Goal: Navigation & Orientation: Find specific page/section

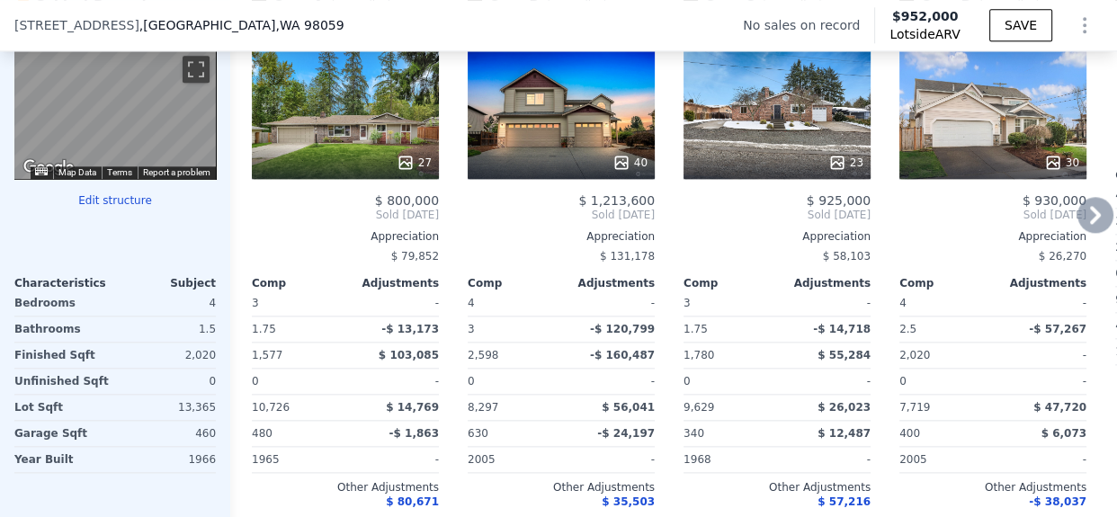
scroll to position [1866, 0]
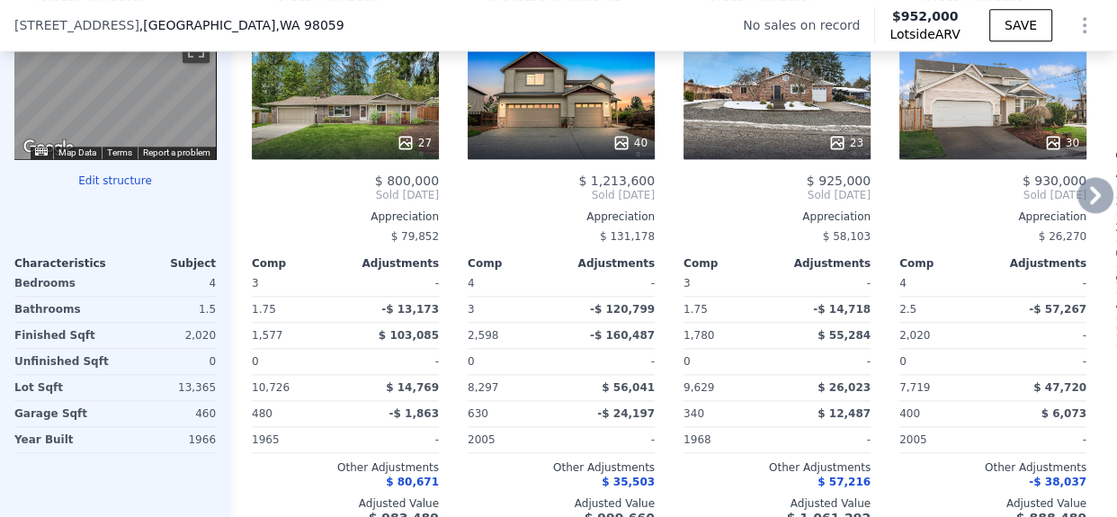
click at [1077, 200] on icon at bounding box center [1095, 195] width 36 height 36
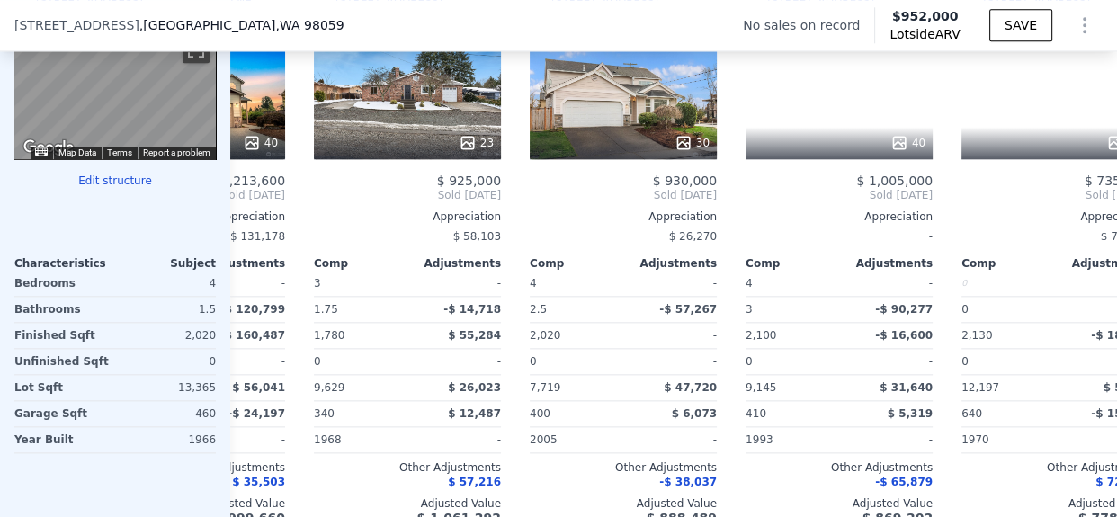
scroll to position [0, 432]
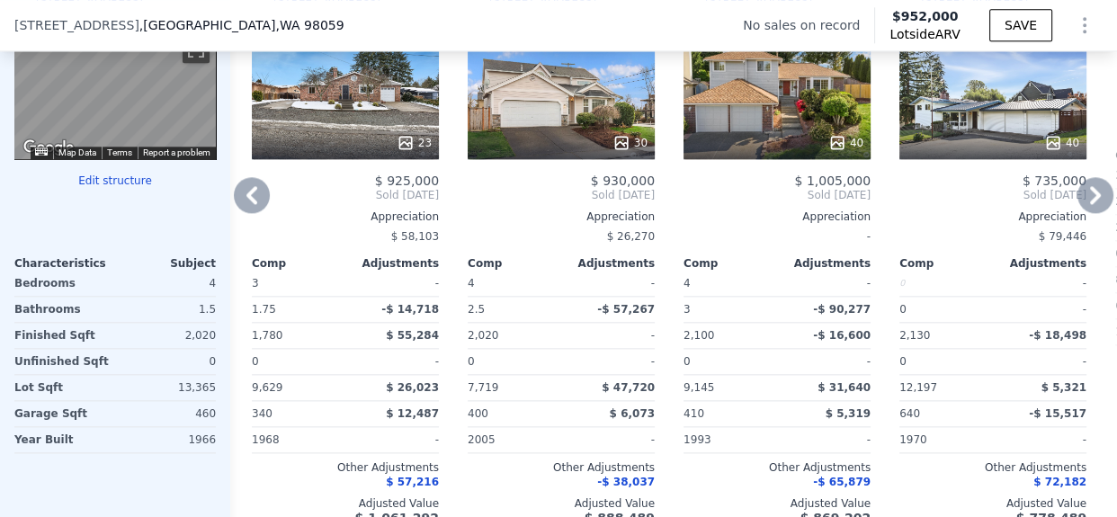
click at [255, 213] on icon at bounding box center [252, 195] width 36 height 36
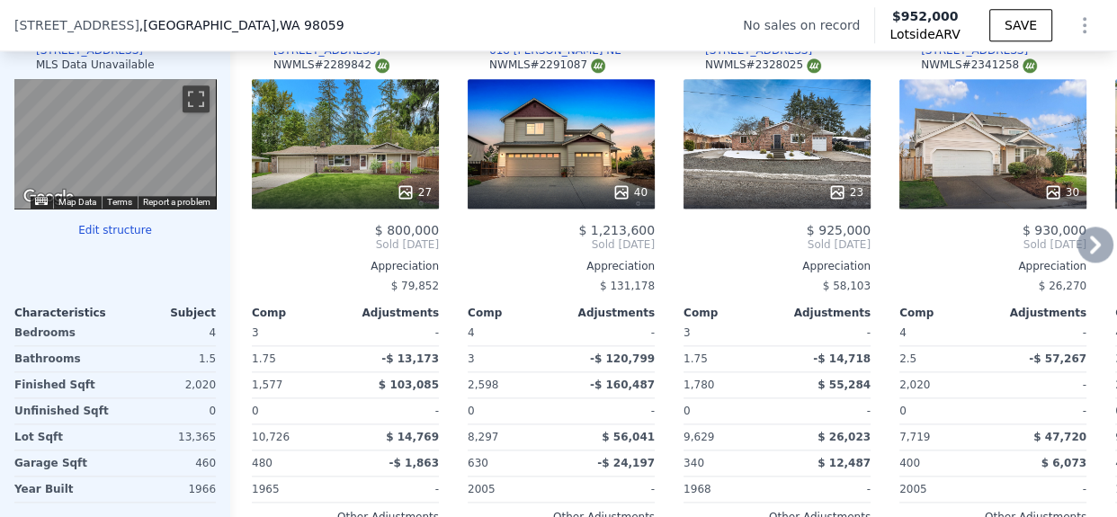
scroll to position [1816, 0]
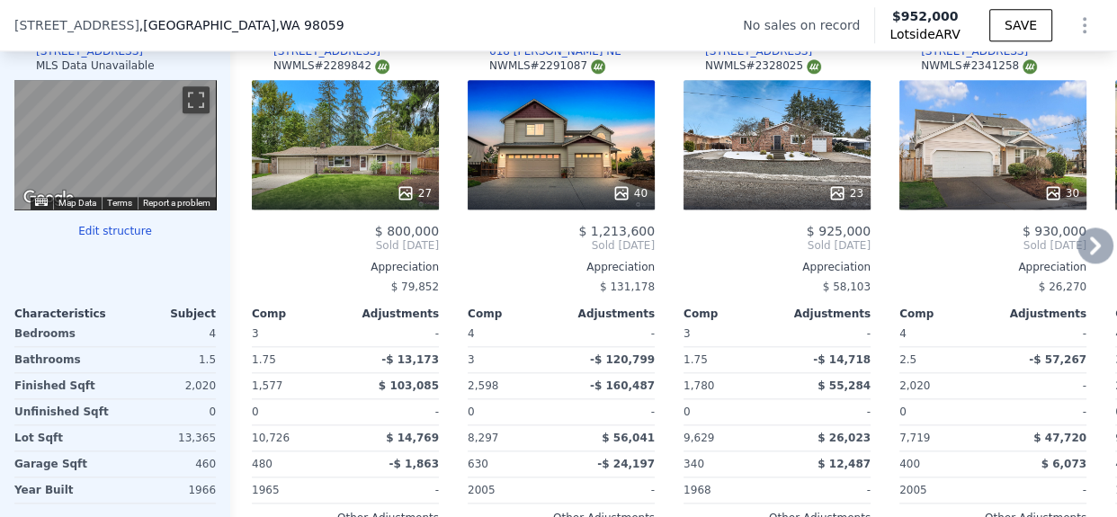
click at [363, 172] on div "27" at bounding box center [345, 145] width 187 height 130
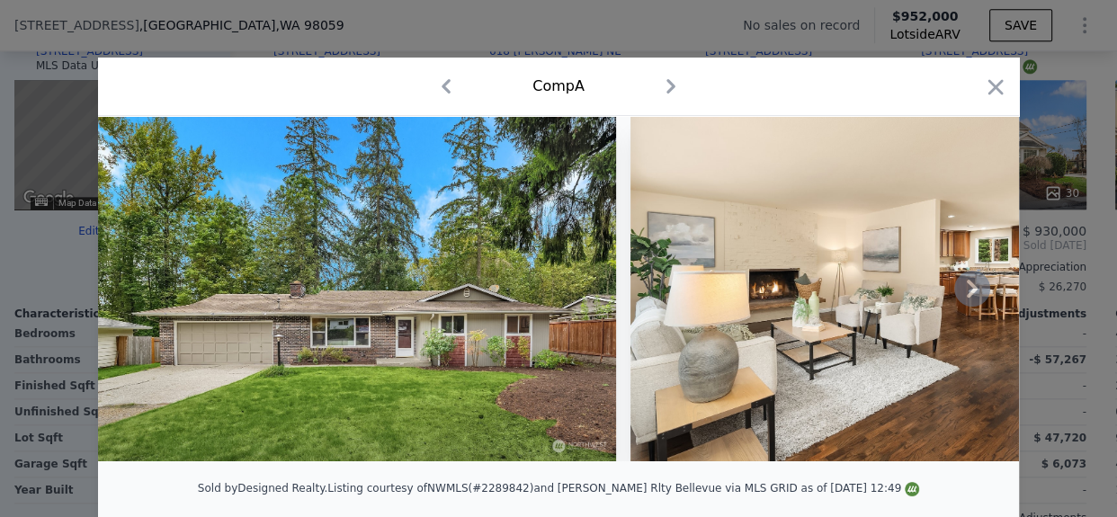
click at [974, 300] on icon at bounding box center [972, 289] width 36 height 36
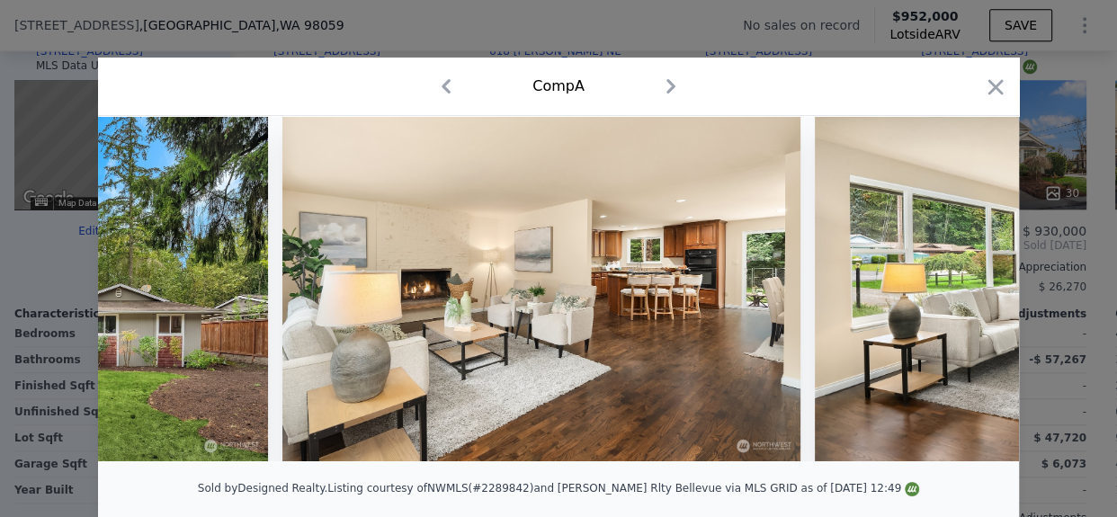
scroll to position [0, 432]
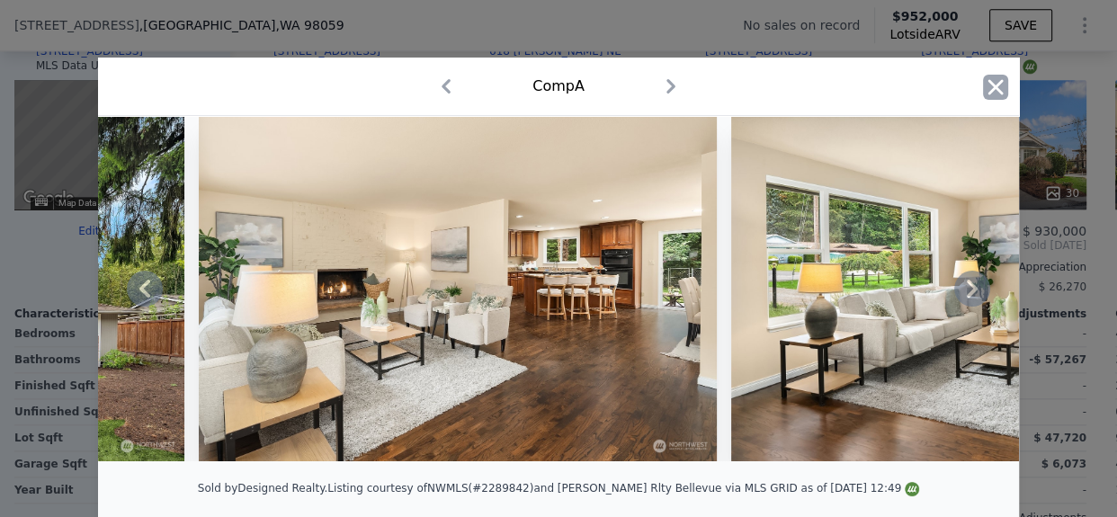
click at [996, 75] on icon "button" at bounding box center [995, 87] width 25 height 25
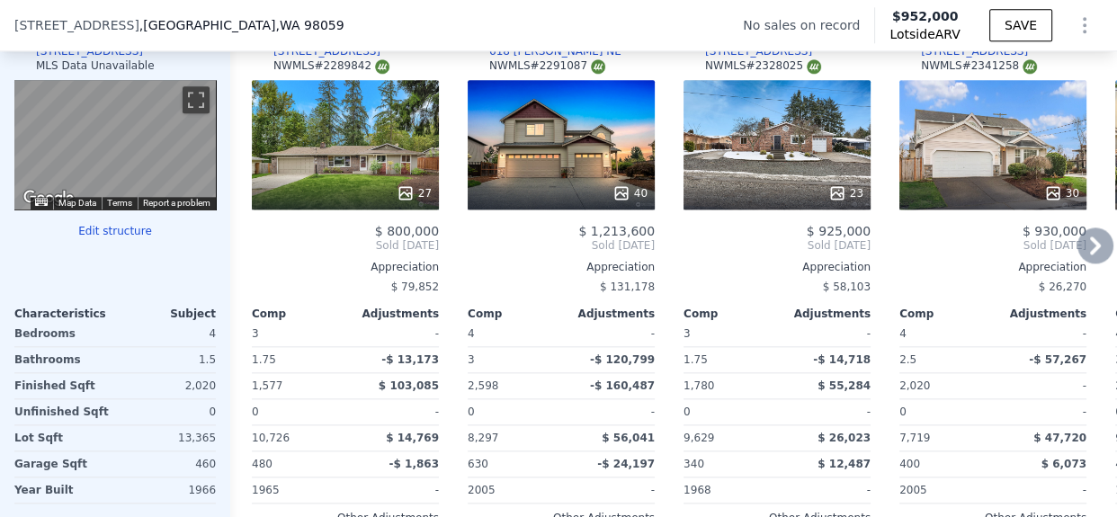
click at [1078, 255] on icon at bounding box center [1095, 246] width 36 height 36
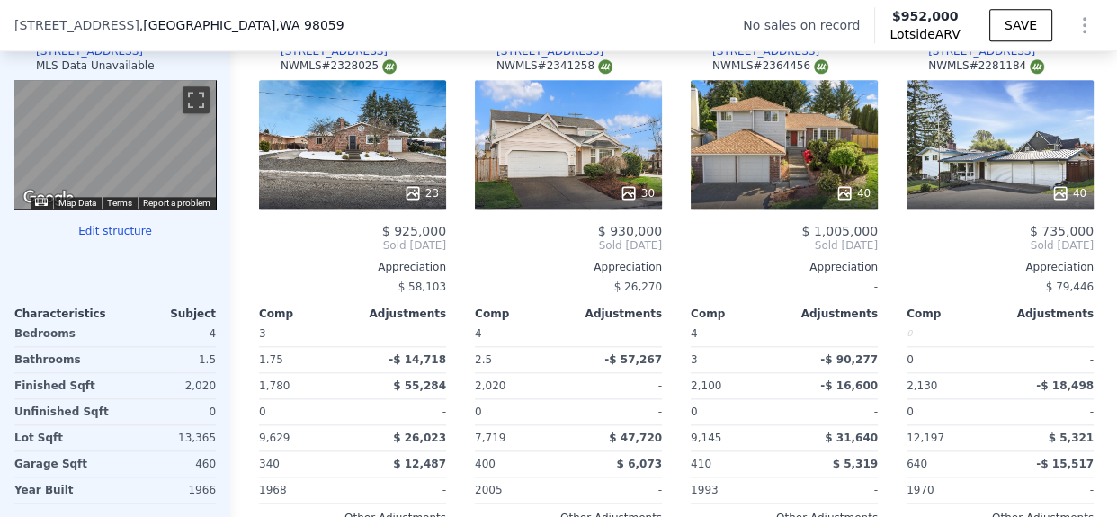
scroll to position [0, 432]
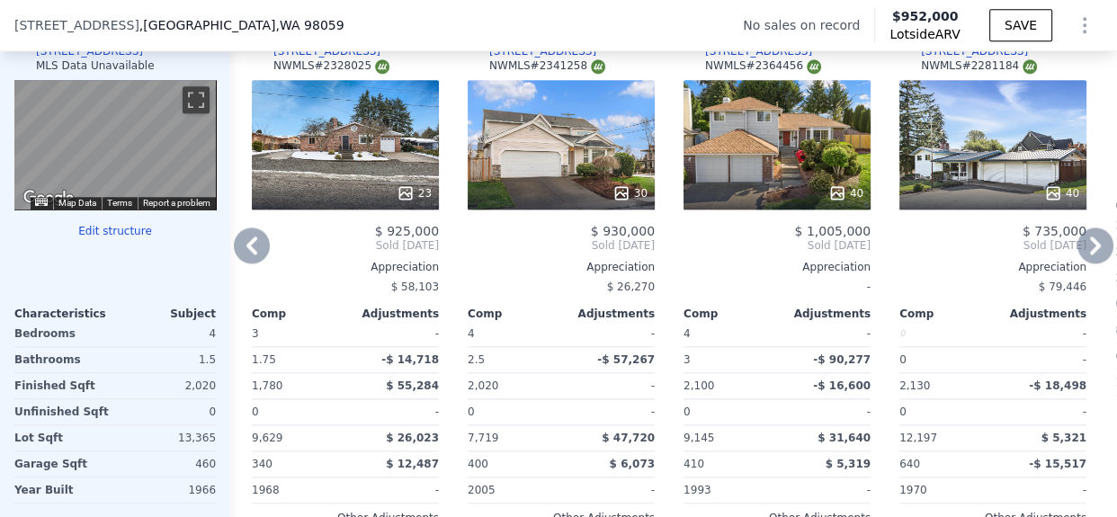
click at [1090, 255] on icon at bounding box center [1095, 246] width 11 height 18
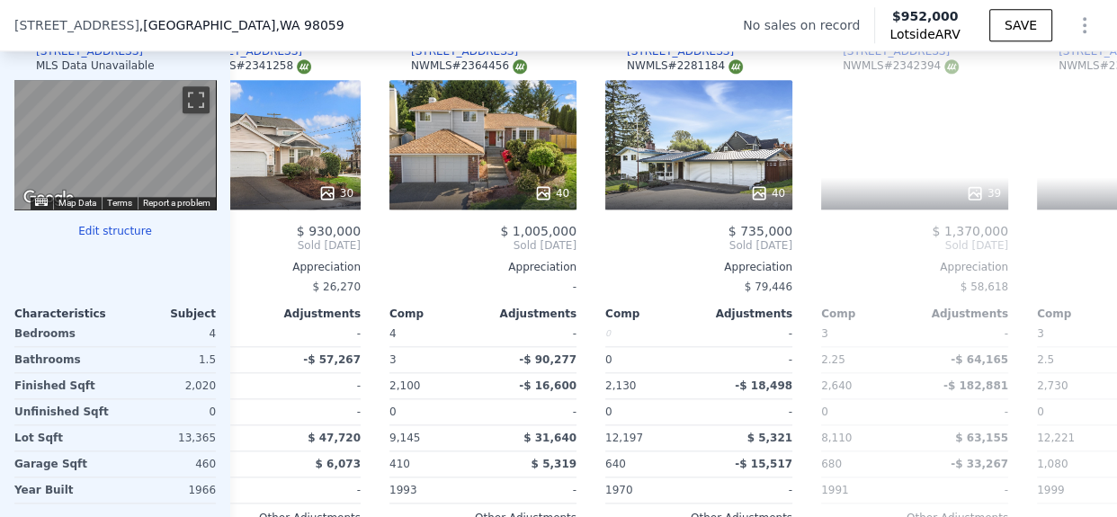
scroll to position [0, 863]
